Goal: Find specific page/section: Find specific page/section

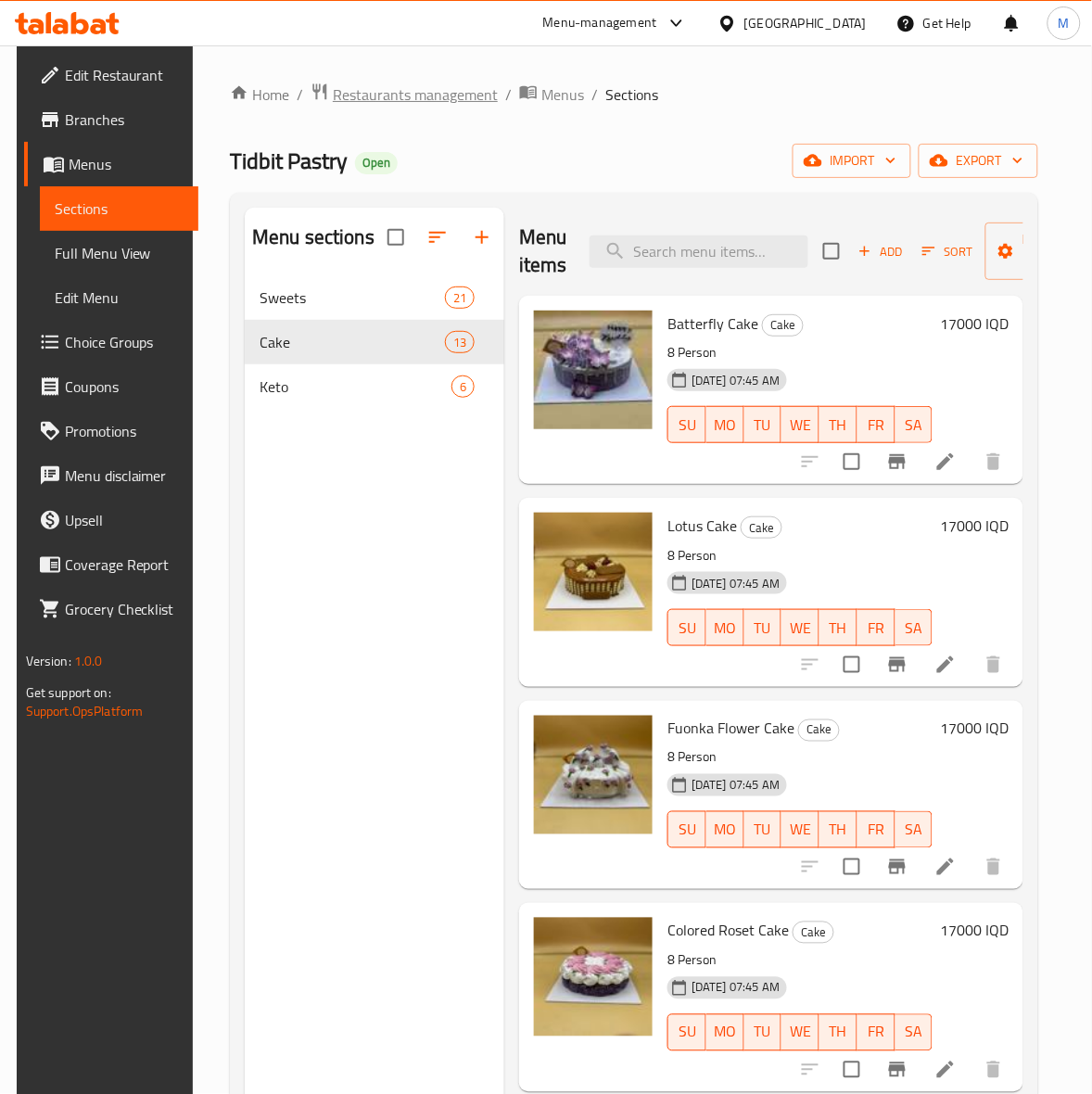
scroll to position [1196, 0]
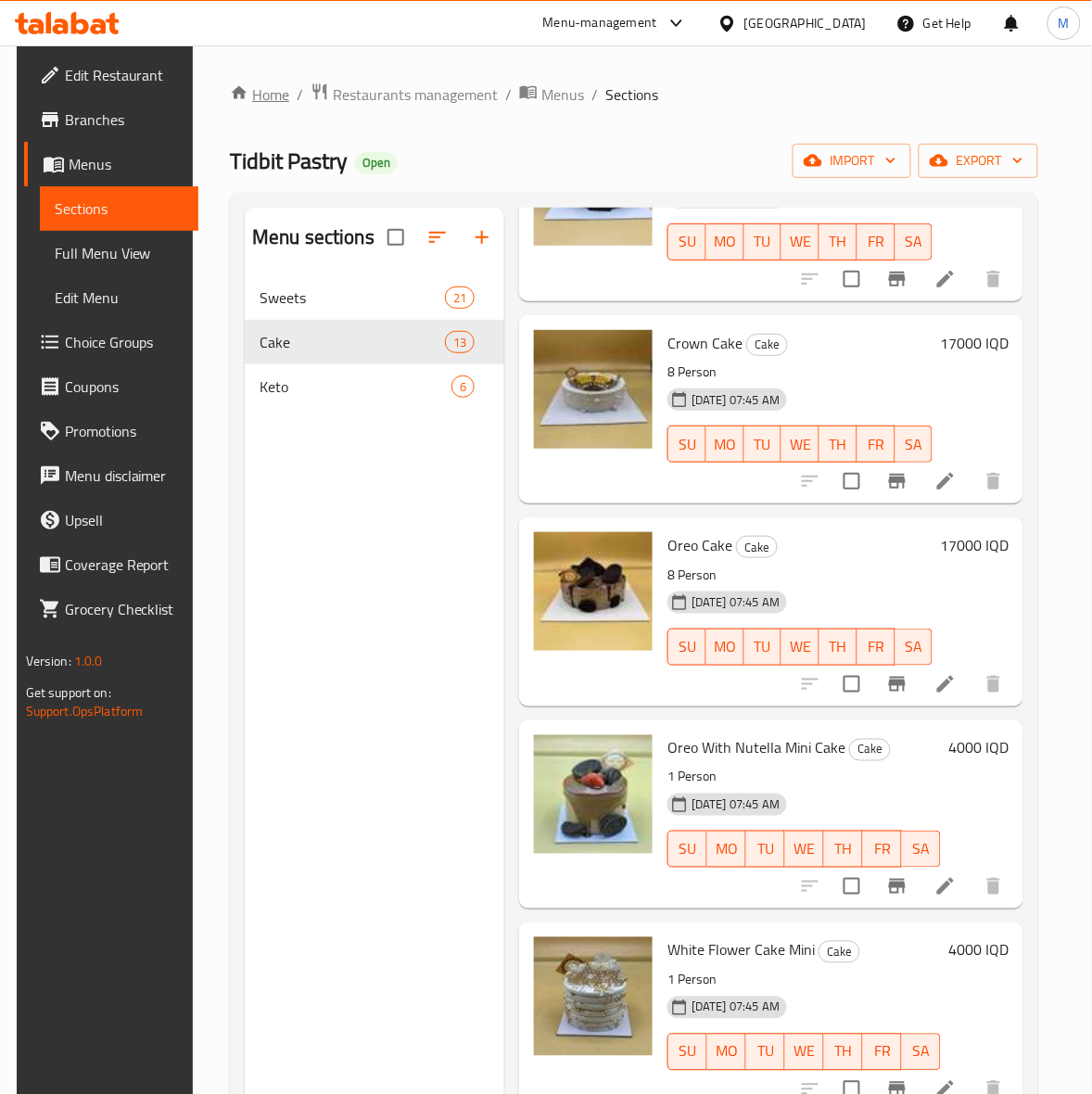
click at [261, 97] on link "Home" at bounding box center [260, 95] width 59 height 23
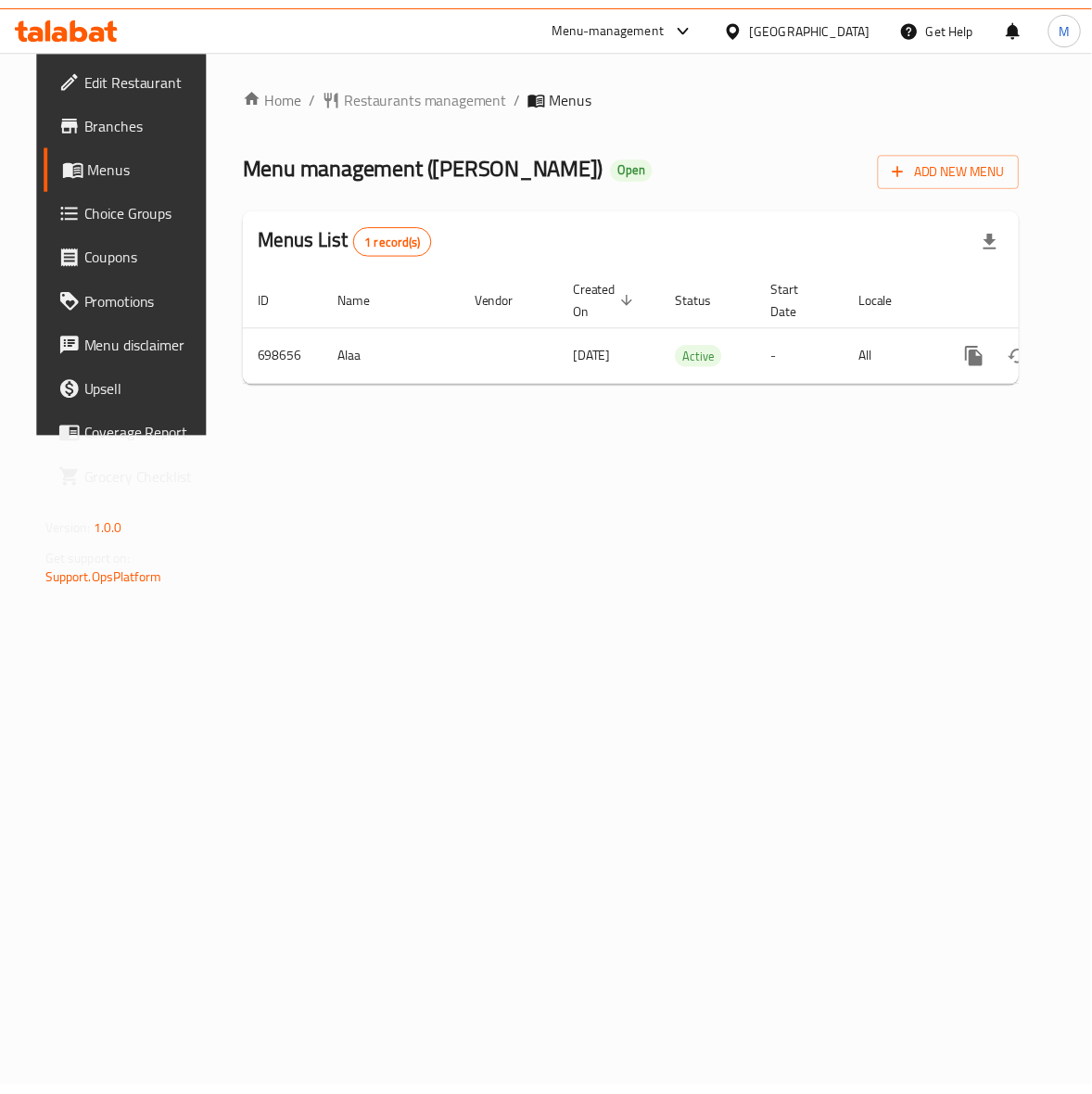
scroll to position [0, 62]
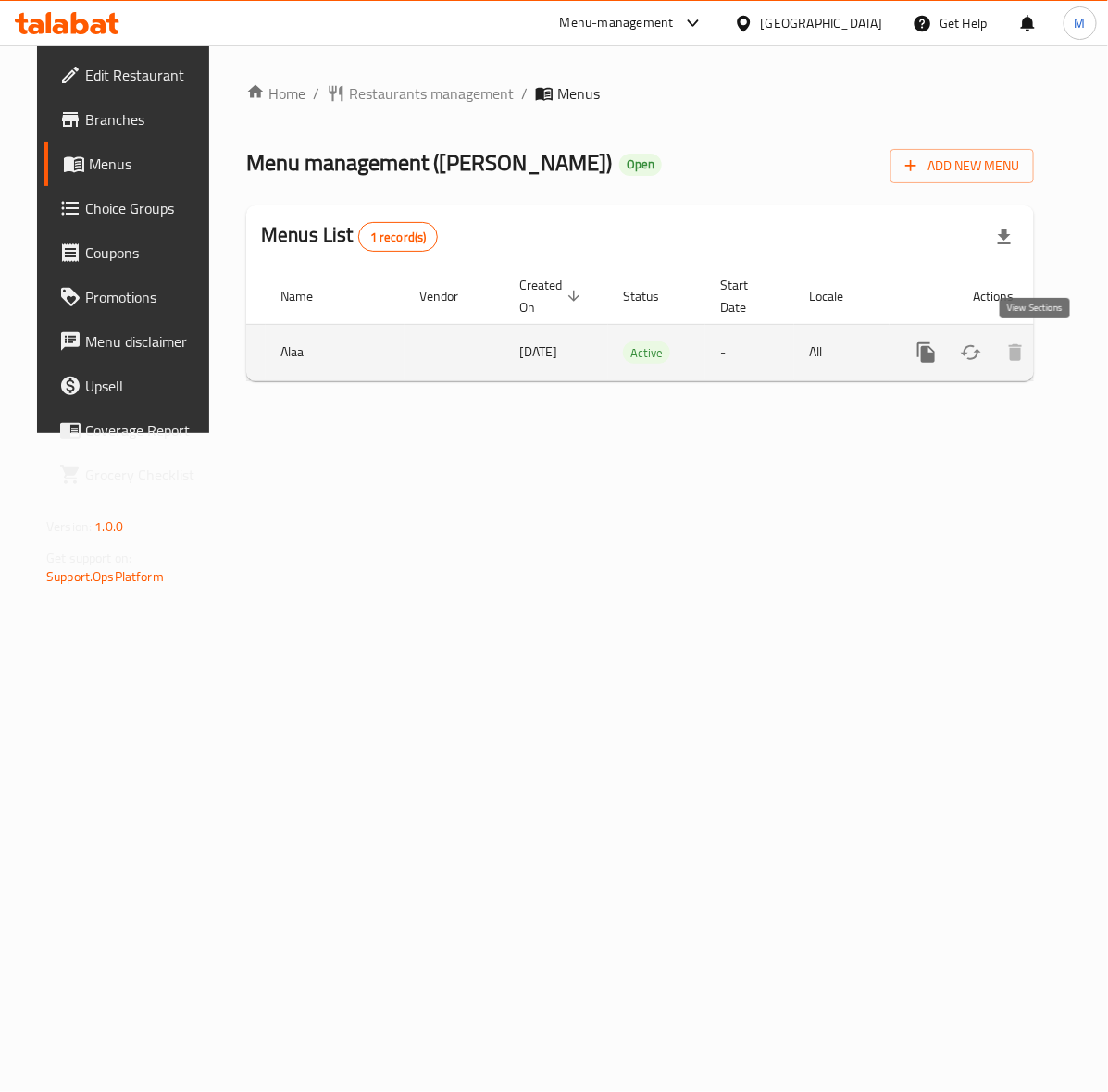
click at [1052, 353] on icon "enhanced table" at bounding box center [1060, 352] width 17 height 17
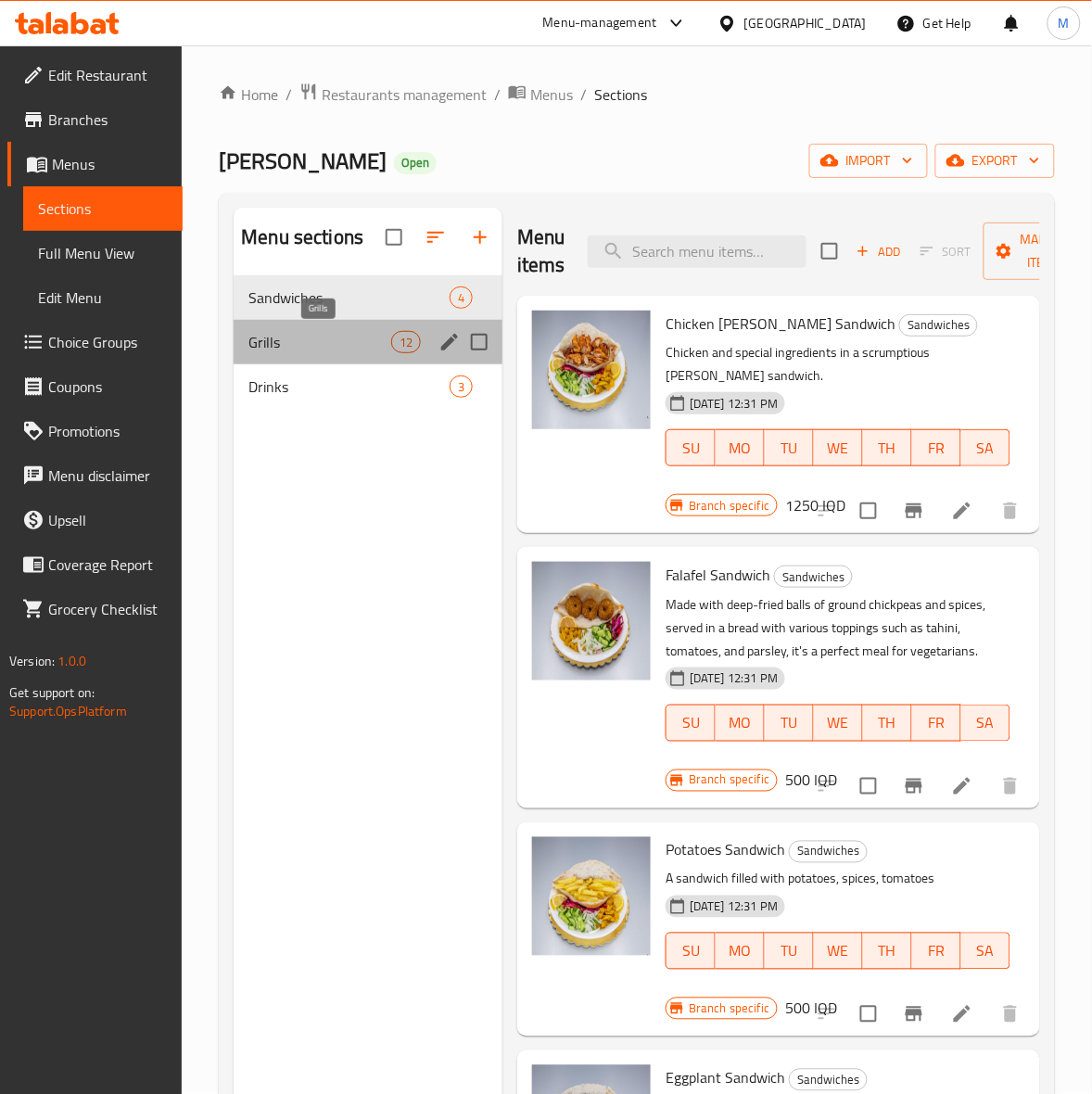
click at [367, 335] on span "Grills" at bounding box center [319, 342] width 143 height 23
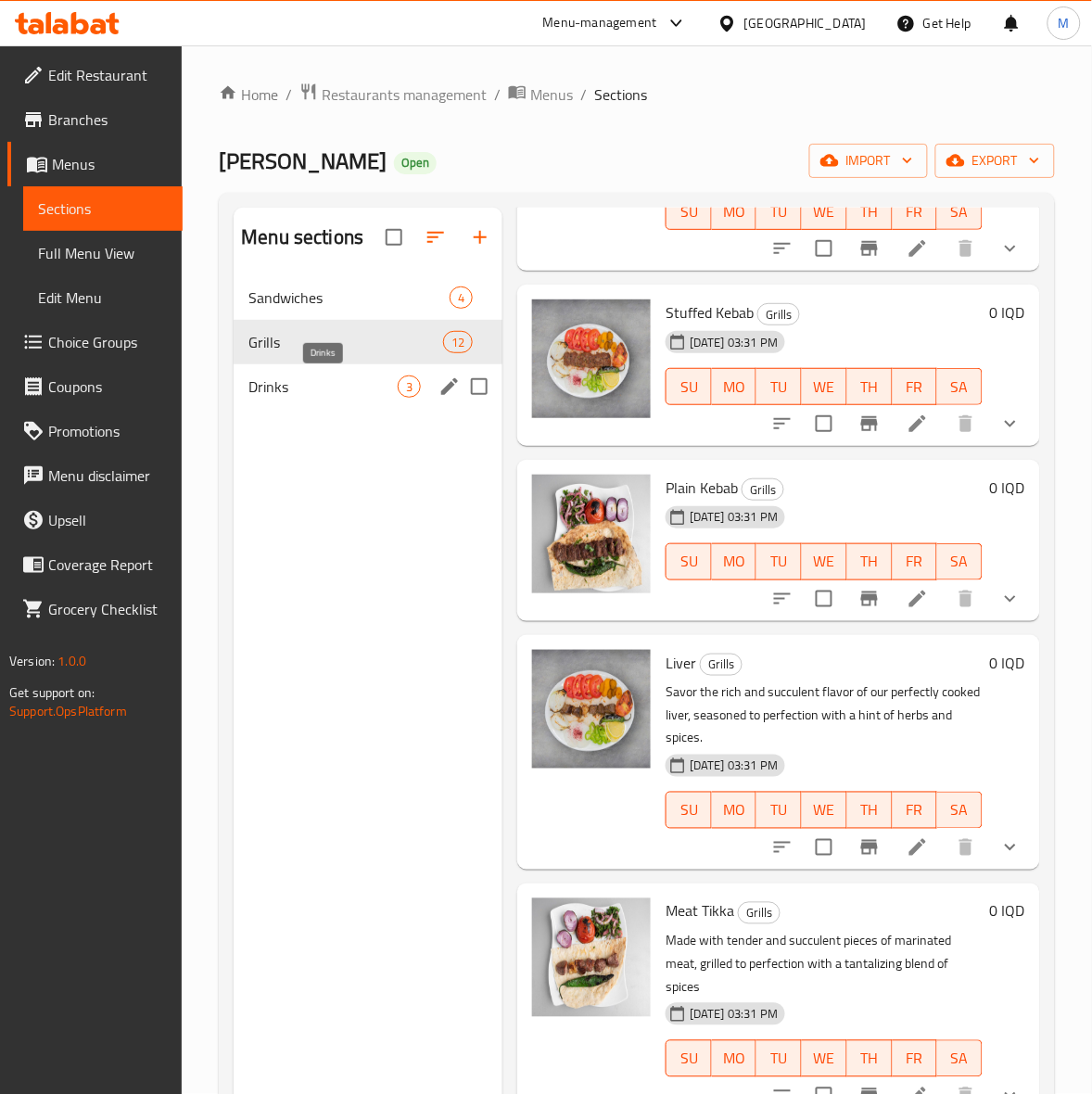
click at [306, 378] on span "Drinks" at bounding box center [323, 386] width 150 height 23
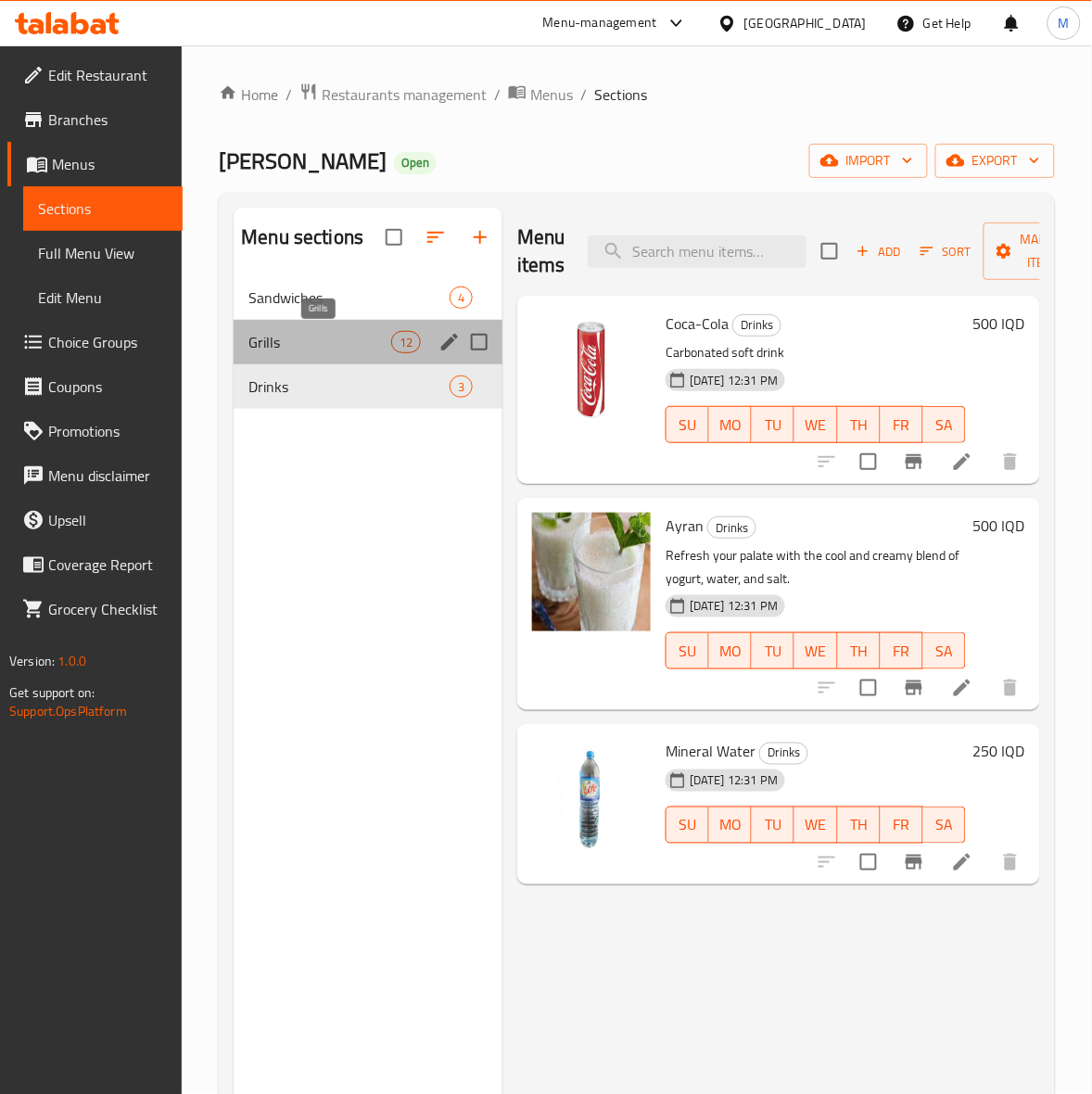
click at [335, 344] on span "Grills" at bounding box center [319, 342] width 143 height 23
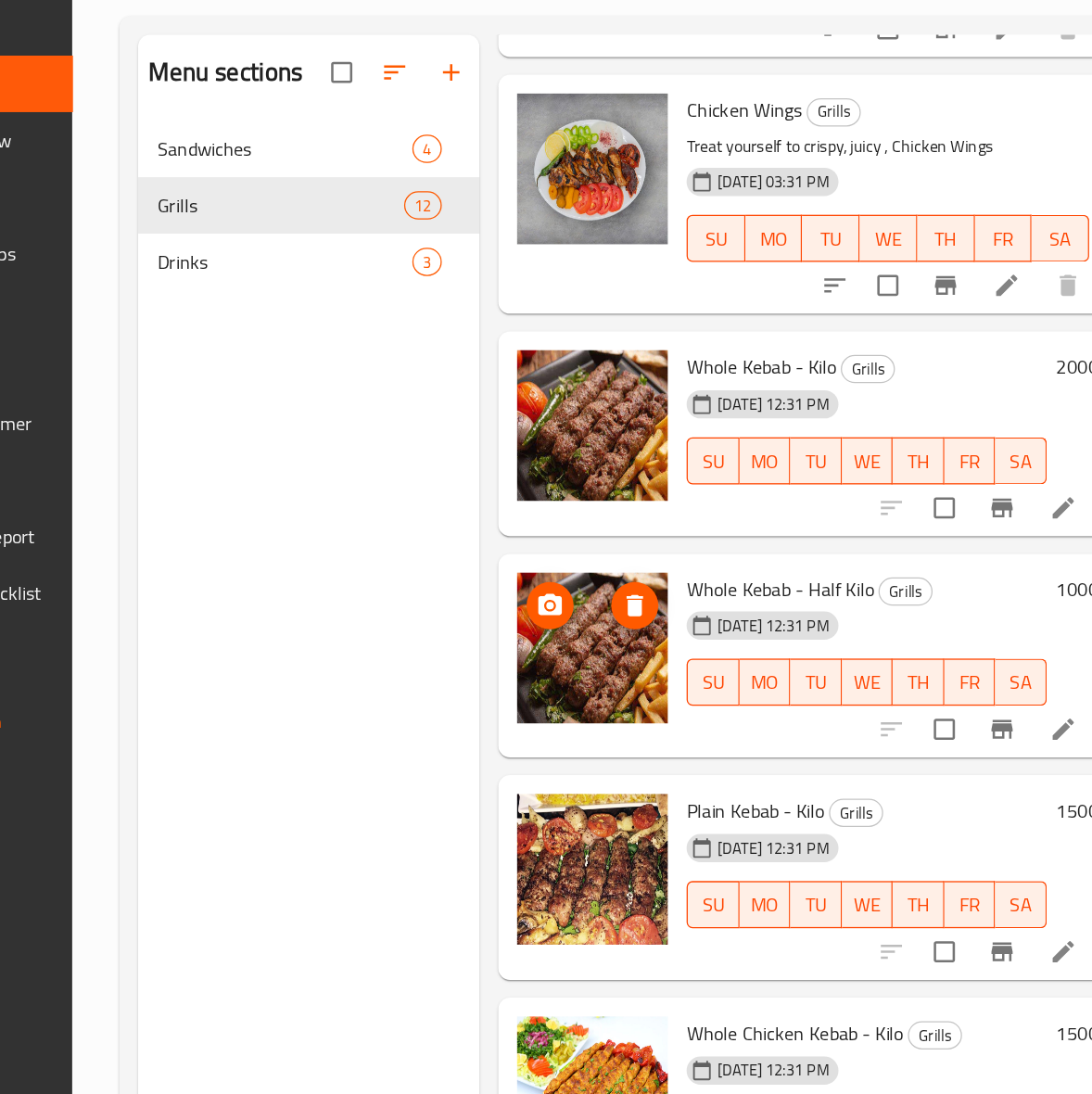
scroll to position [1395, 0]
